Goal: Check status: Check status

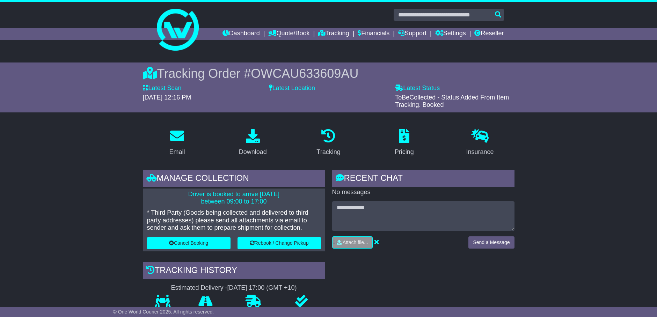
click at [441, 14] on input "text" at bounding box center [448, 15] width 110 height 12
type input "**********"
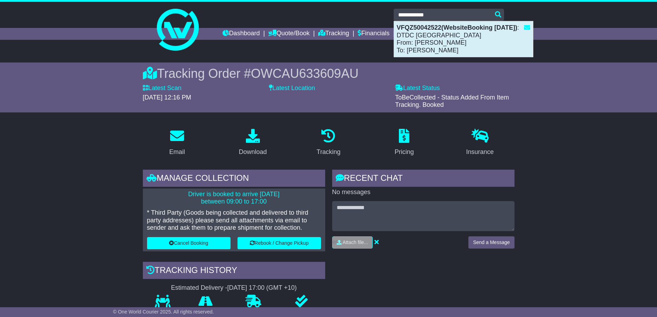
click at [428, 47] on div "VFQZ50042522(WebsiteBooking [DATE]) : DTDC [GEOGRAPHIC_DATA] From: [PERSON_NAME…" at bounding box center [463, 39] width 139 height 36
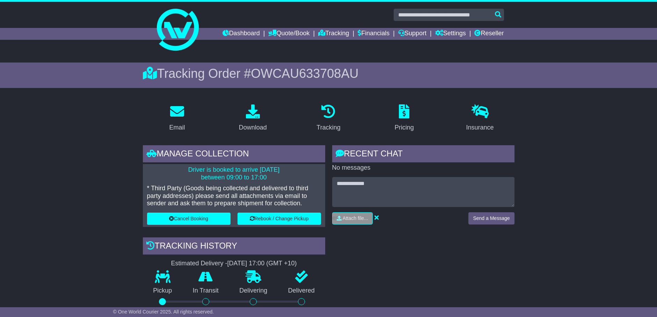
click at [273, 76] on span "OWCAU633708AU" at bounding box center [305, 73] width 108 height 14
copy span "OWCAU633708AU"
click at [254, 124] on div "Download" at bounding box center [253, 127] width 28 height 9
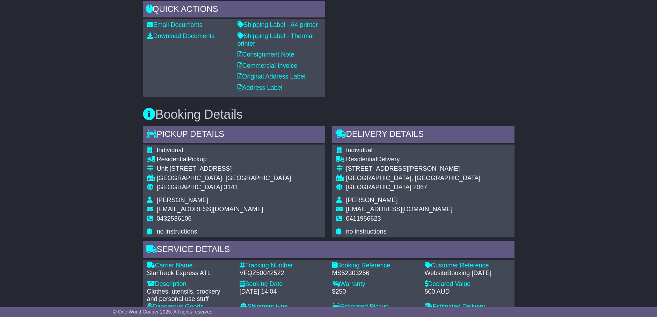
scroll to position [349, 0]
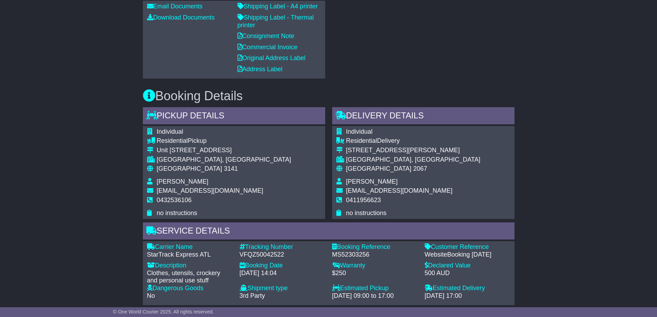
click at [266, 253] on div "VFQZ50042522" at bounding box center [283, 255] width 86 height 8
copy div "VFQZ50042522"
click at [356, 257] on div "MS52303256" at bounding box center [375, 255] width 86 height 8
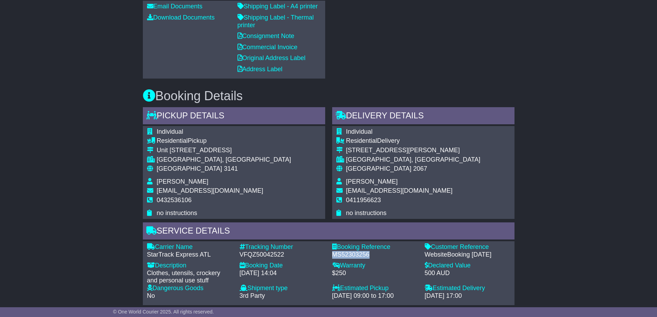
copy div "MS52303256"
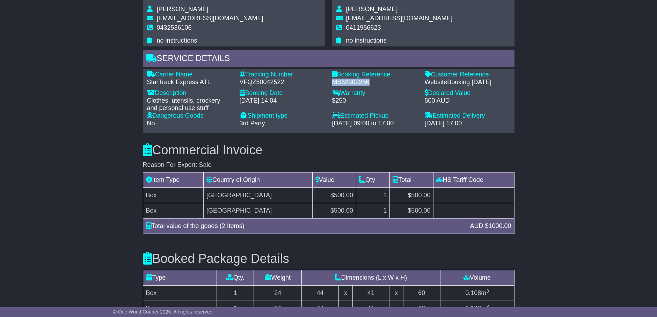
scroll to position [510, 0]
